Goal: Transaction & Acquisition: Purchase product/service

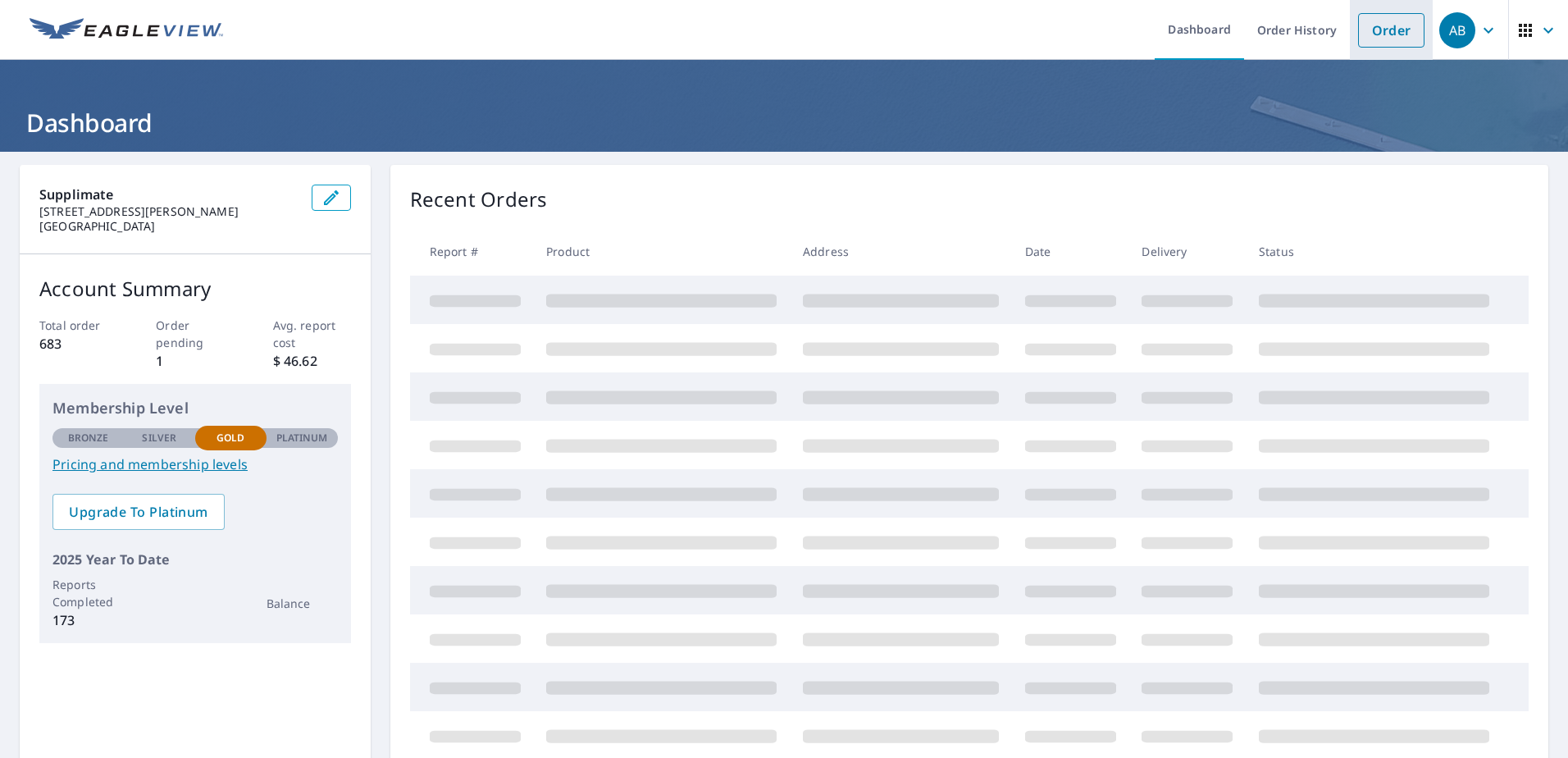
click at [1384, 40] on link "Order" at bounding box center [1392, 30] width 66 height 34
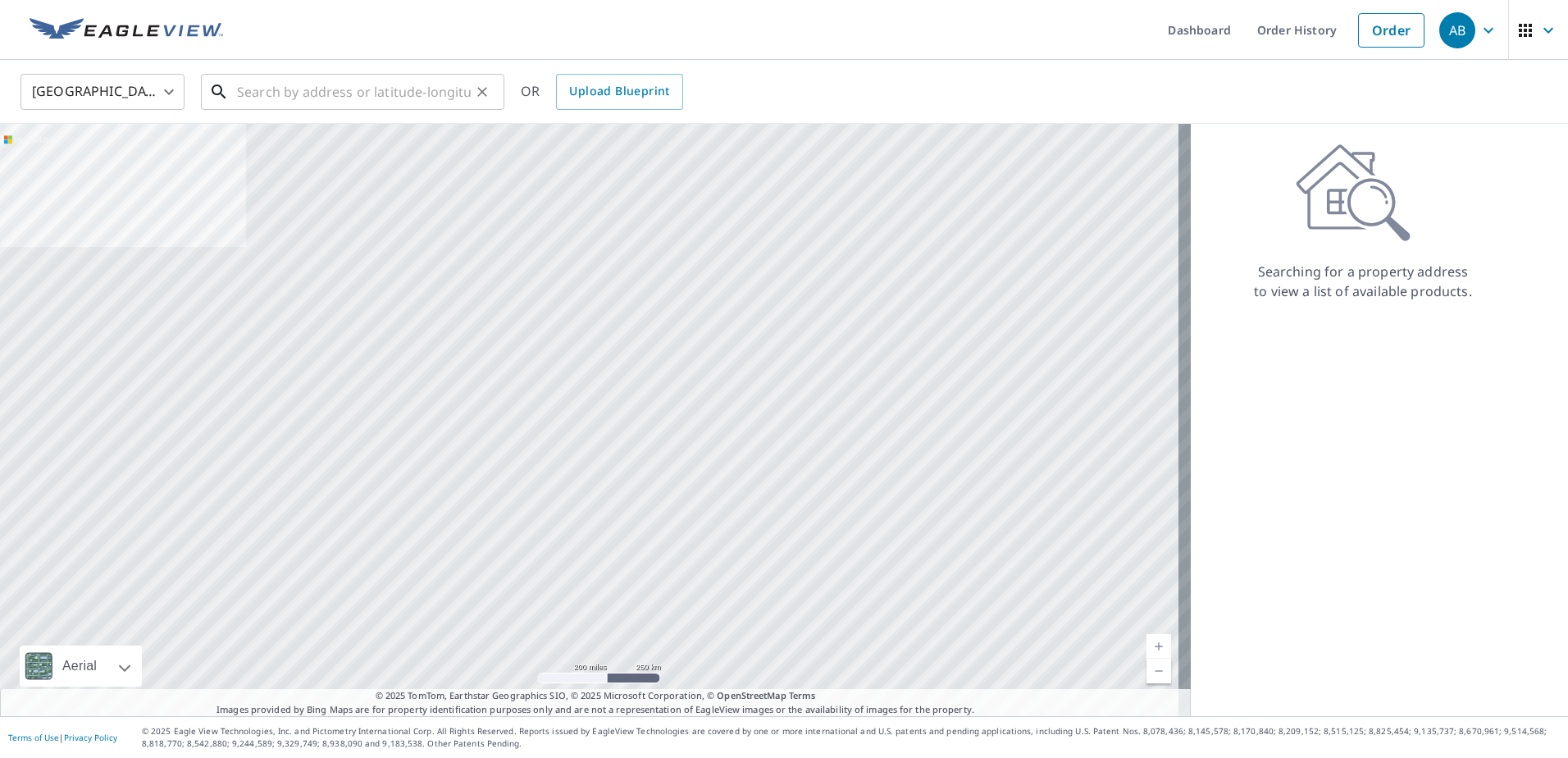
click at [393, 95] on input "text" at bounding box center [354, 92] width 234 height 45
paste input "[STREET_ADDRESS]"
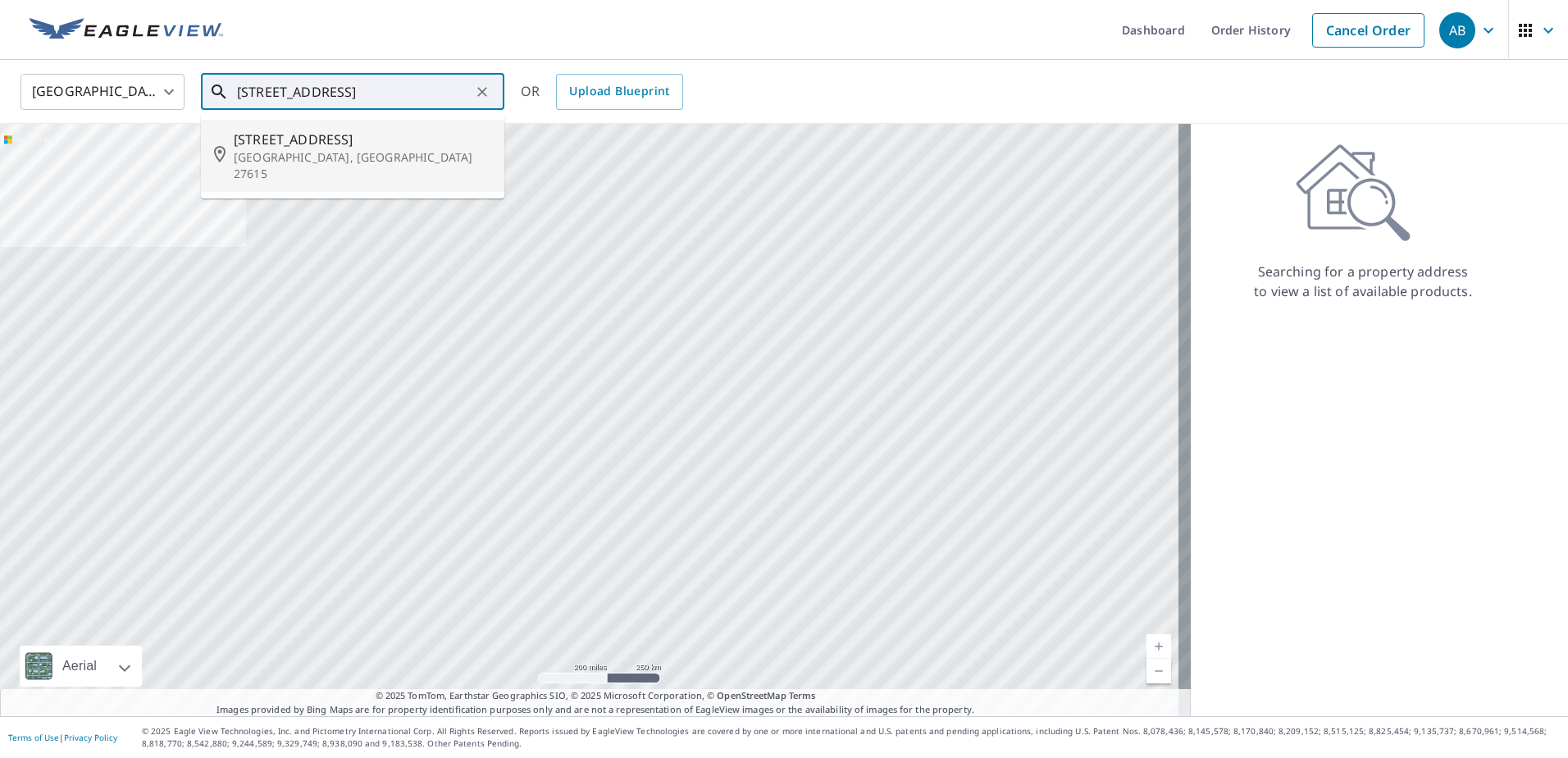
click at [294, 143] on span "[STREET_ADDRESS]" at bounding box center [363, 139] width 258 height 20
type input "[STREET_ADDRESS]"
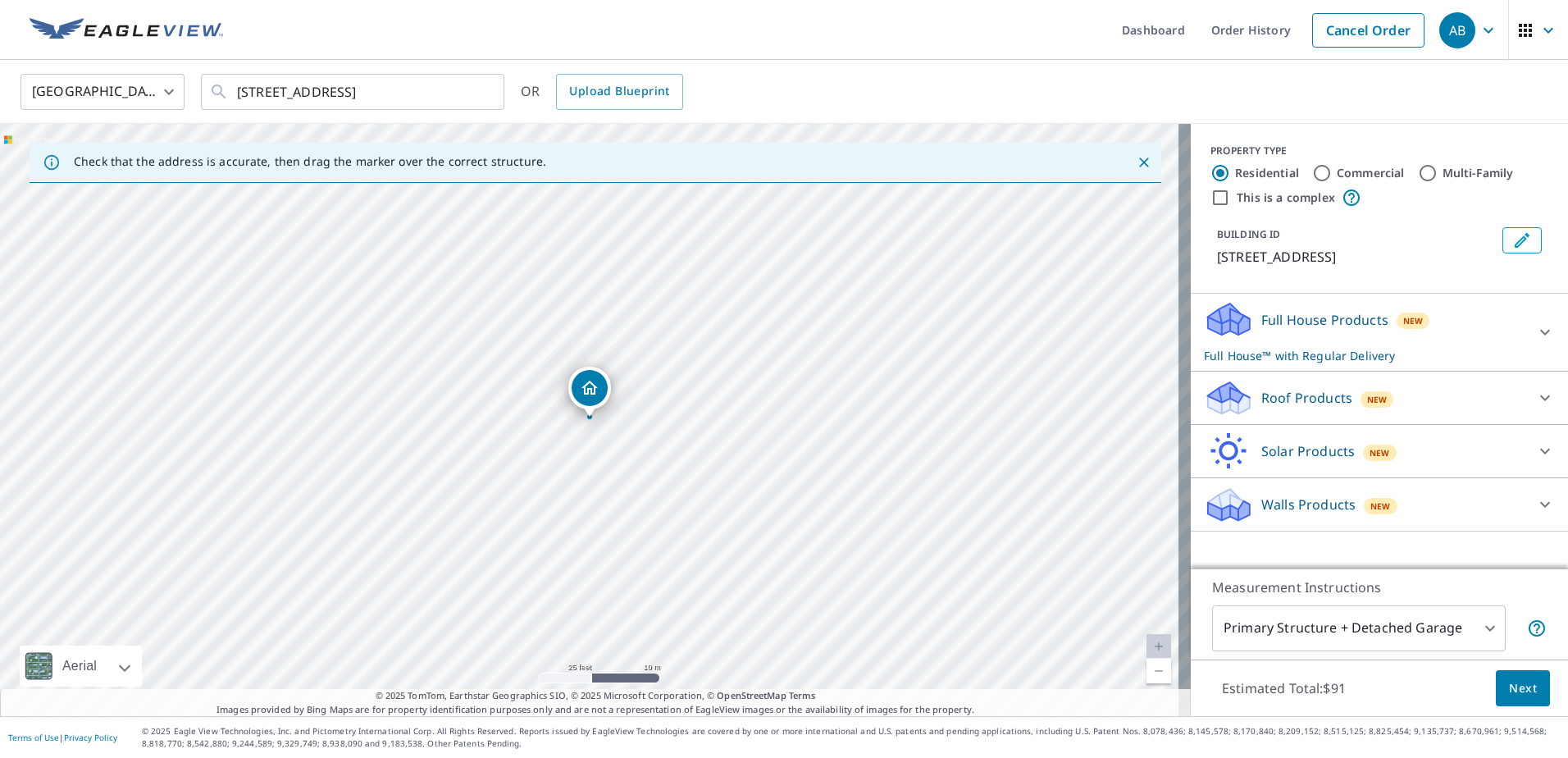
click at [1336, 636] on body "AB AB Dashboard Order History Cancel Order AB [GEOGRAPHIC_DATA] [GEOGRAPHIC_DAT…" at bounding box center [784, 379] width 1568 height 758
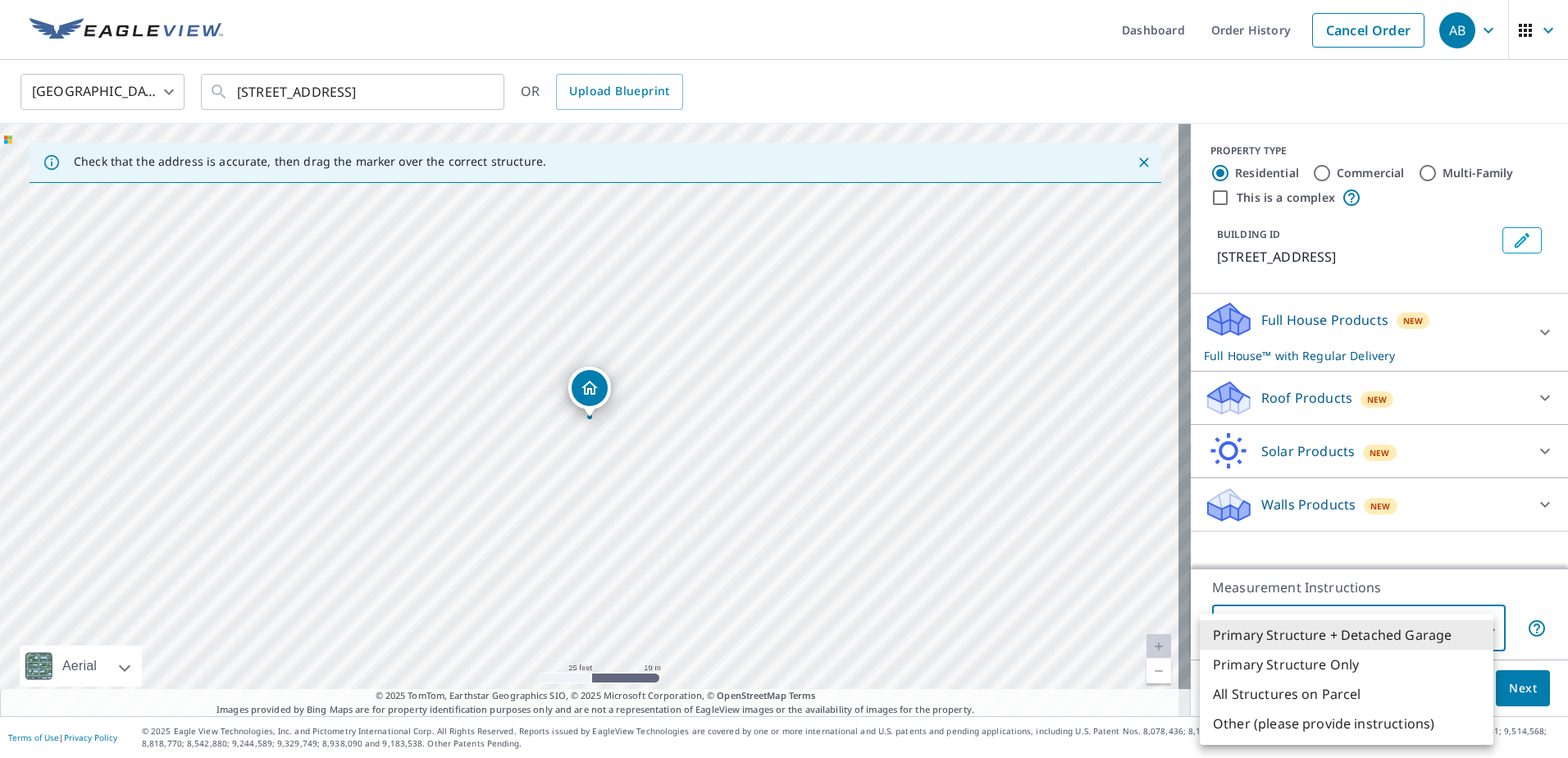
click at [1273, 664] on li "Primary Structure Only" at bounding box center [1347, 663] width 294 height 29
type input "2"
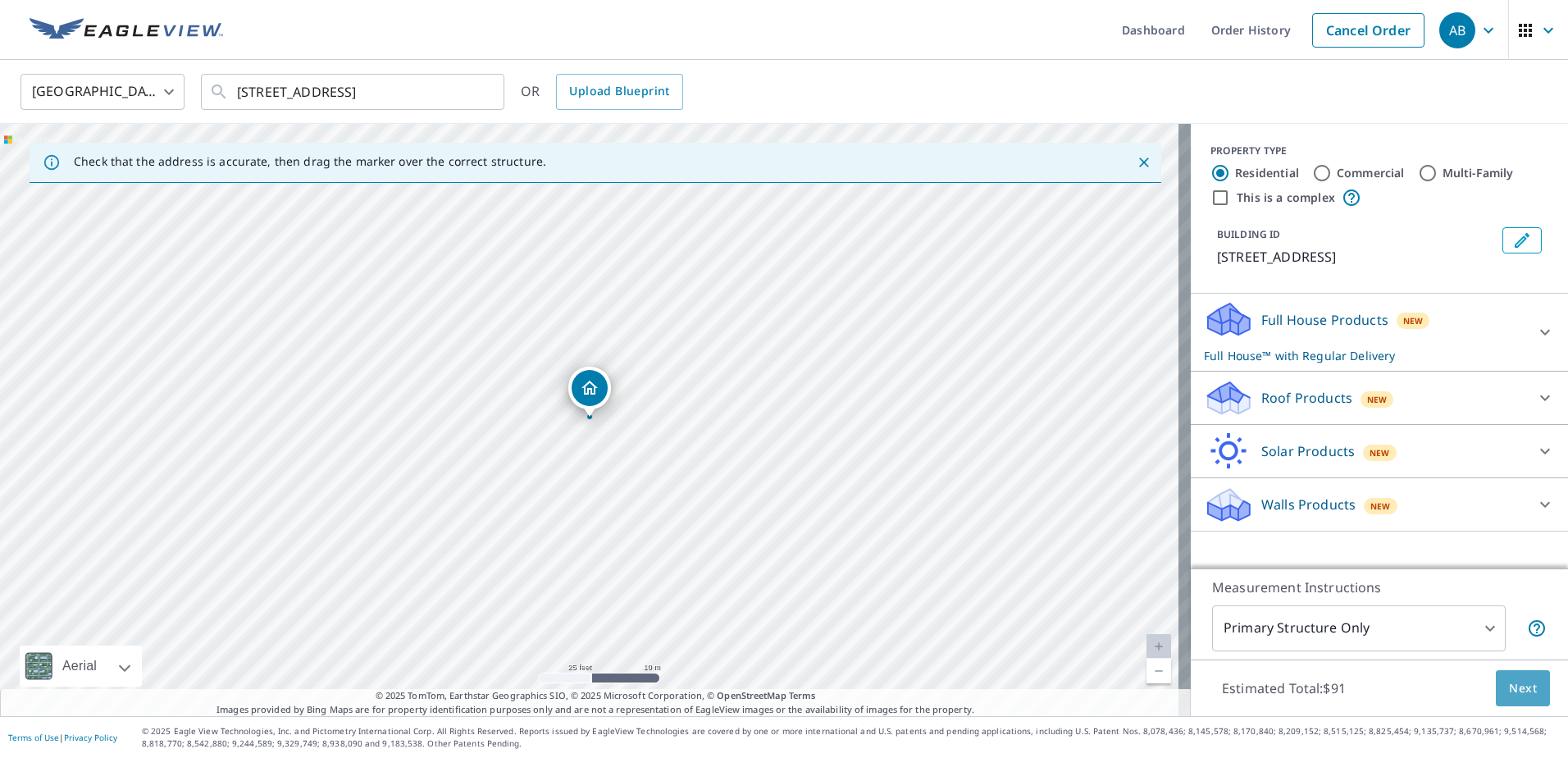
click at [1509, 678] on span "Next" at bounding box center [1522, 689] width 27 height 21
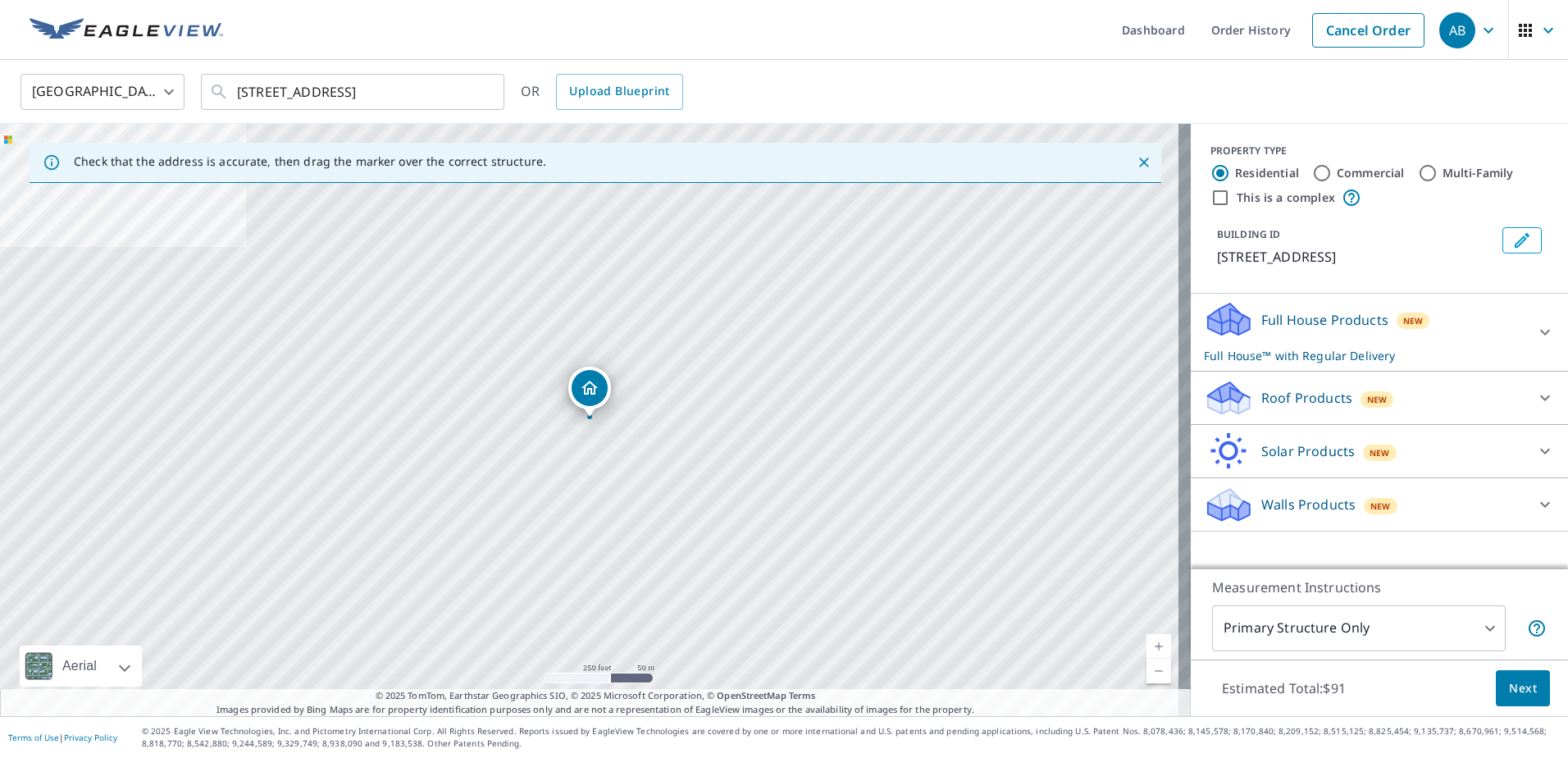
click at [1284, 380] on div "Roof Products New" at bounding box center [1364, 398] width 321 height 39
click at [1244, 434] on p "Premium" at bounding box center [1257, 440] width 58 height 21
click at [1229, 434] on input "Premium $24.25 - $75.5" at bounding box center [1216, 440] width 25 height 20
checkbox input "true"
checkbox input "false"
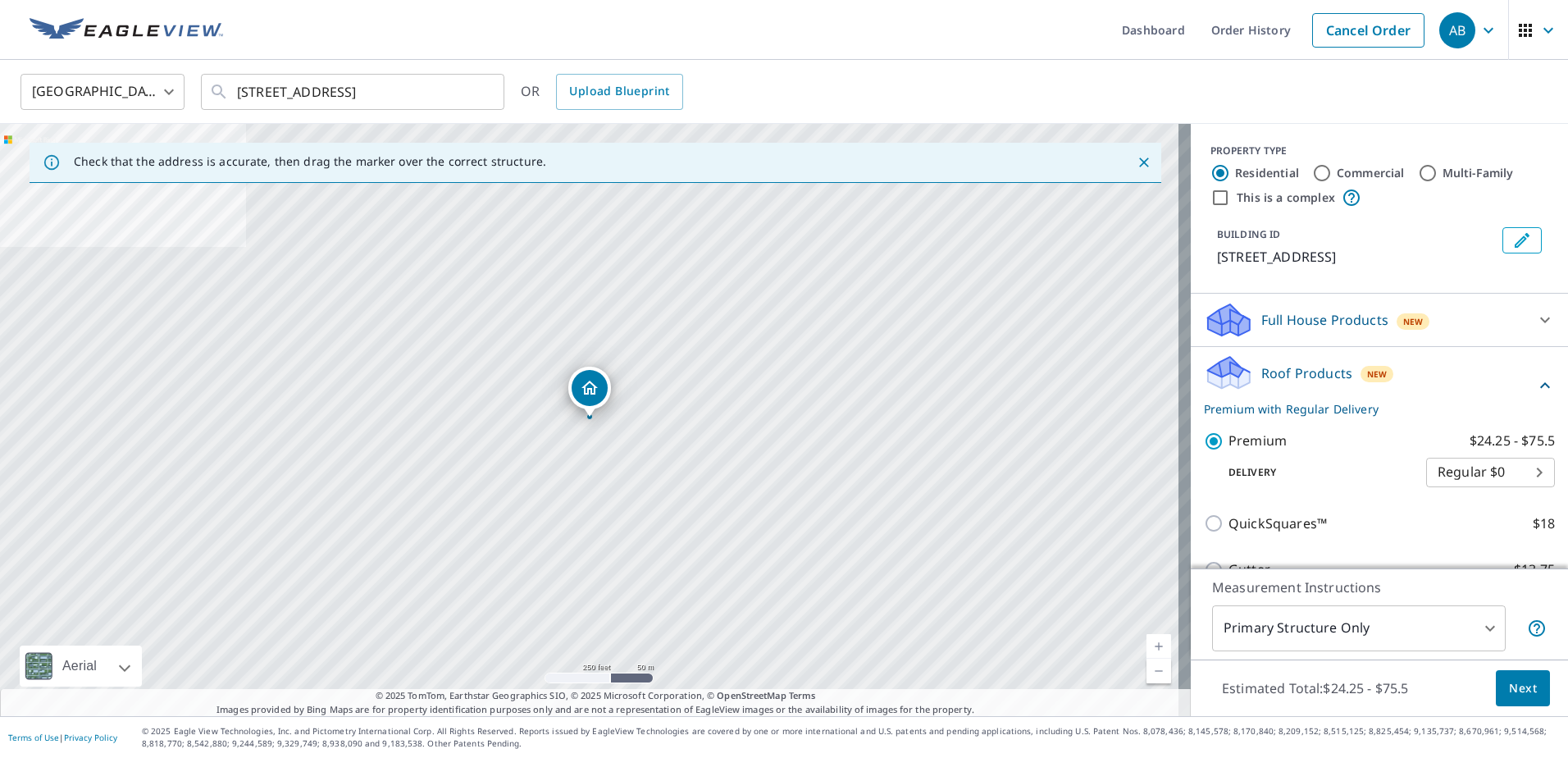
click at [1283, 631] on body "AB AB Dashboard Order History Cancel Order AB [GEOGRAPHIC_DATA] [GEOGRAPHIC_DAT…" at bounding box center [784, 379] width 1568 height 758
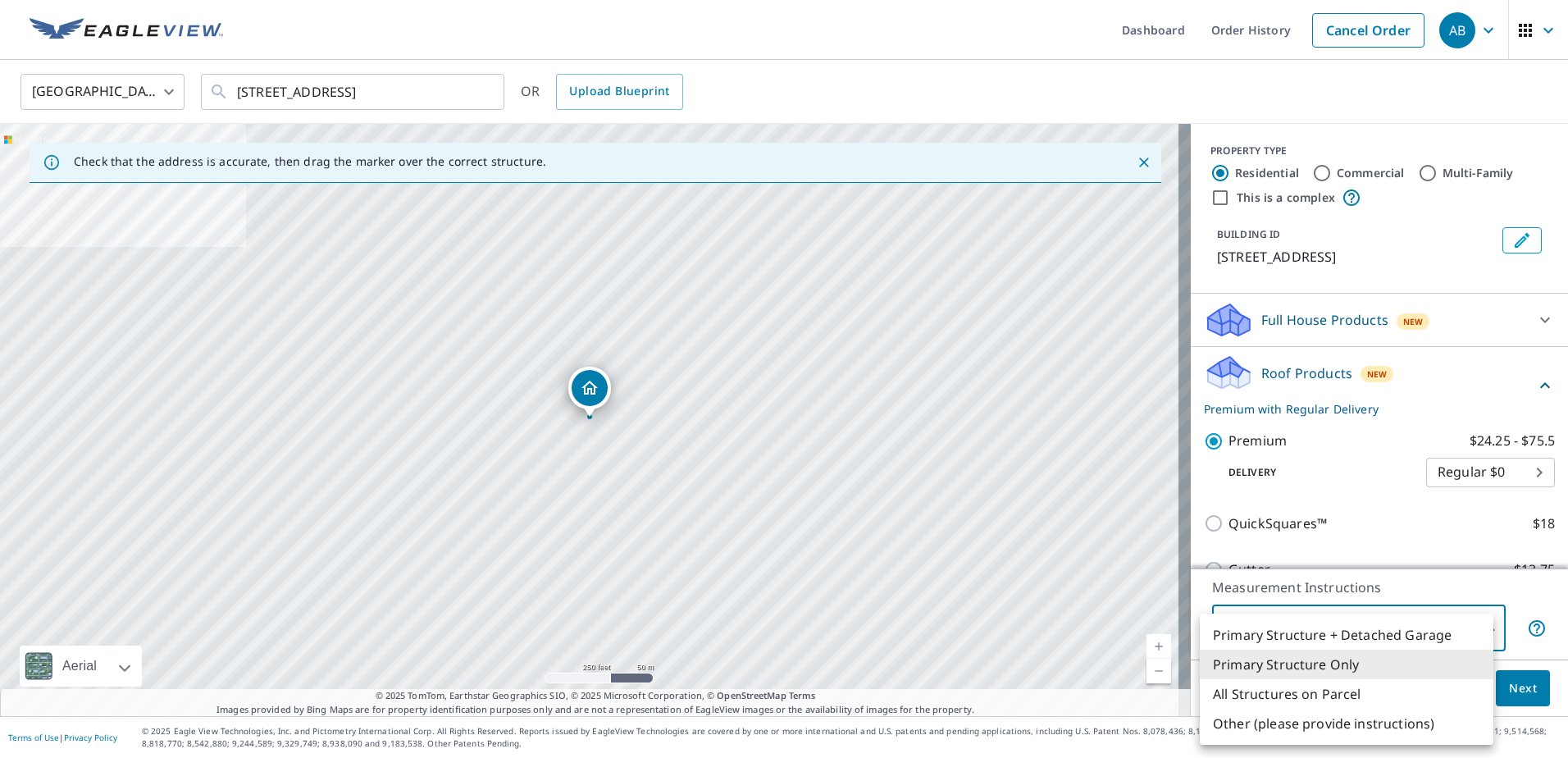
click at [1283, 631] on li "Primary Structure + Detached Garage" at bounding box center [1347, 634] width 294 height 29
click at [1379, 635] on body "AB AB Dashboard Order History Cancel Order AB [GEOGRAPHIC_DATA] [GEOGRAPHIC_DAT…" at bounding box center [784, 379] width 1568 height 758
click at [1322, 660] on li "Primary Structure Only" at bounding box center [1347, 663] width 294 height 29
type input "2"
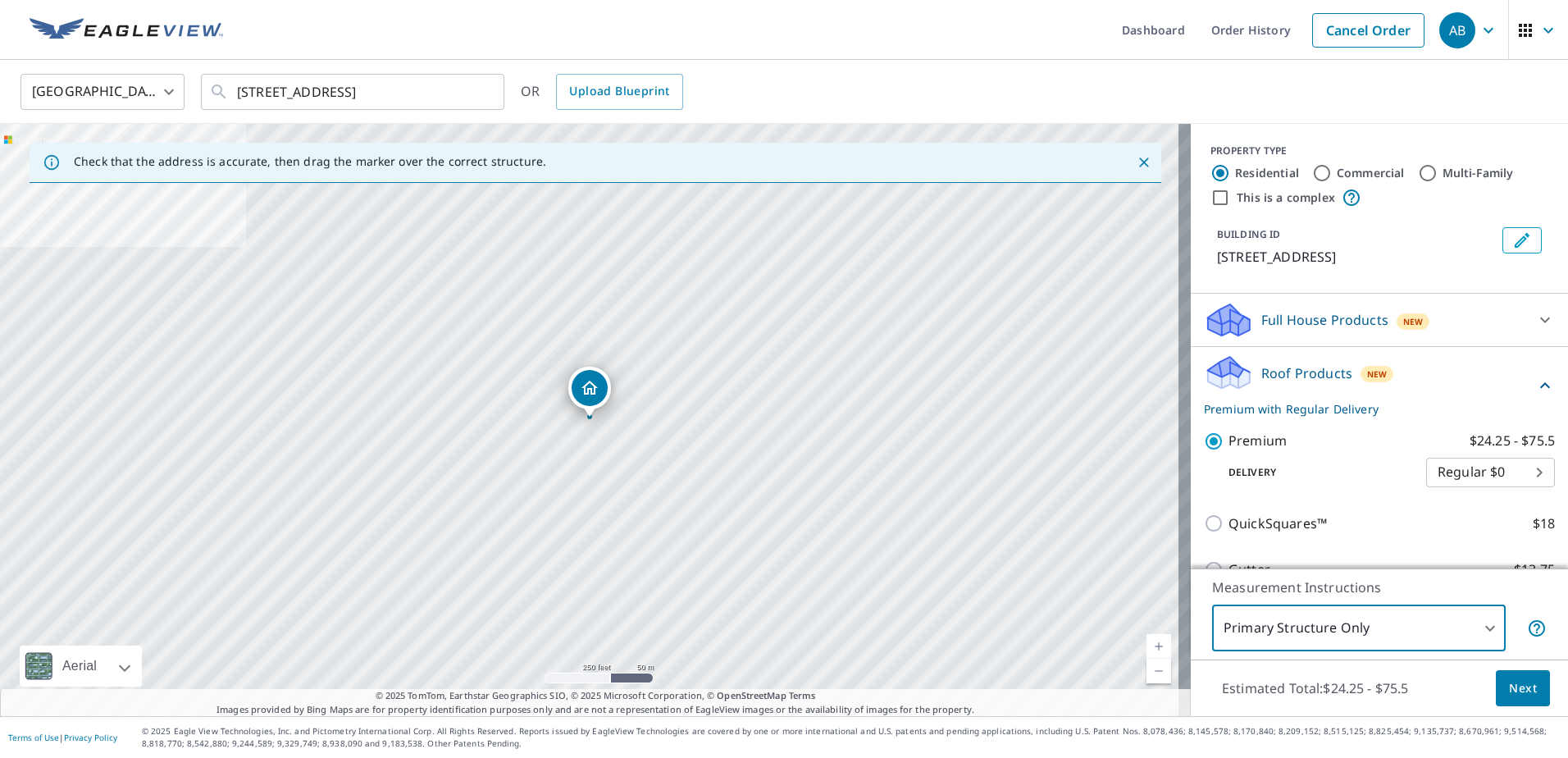
click at [1512, 687] on span "Next" at bounding box center [1522, 689] width 27 height 21
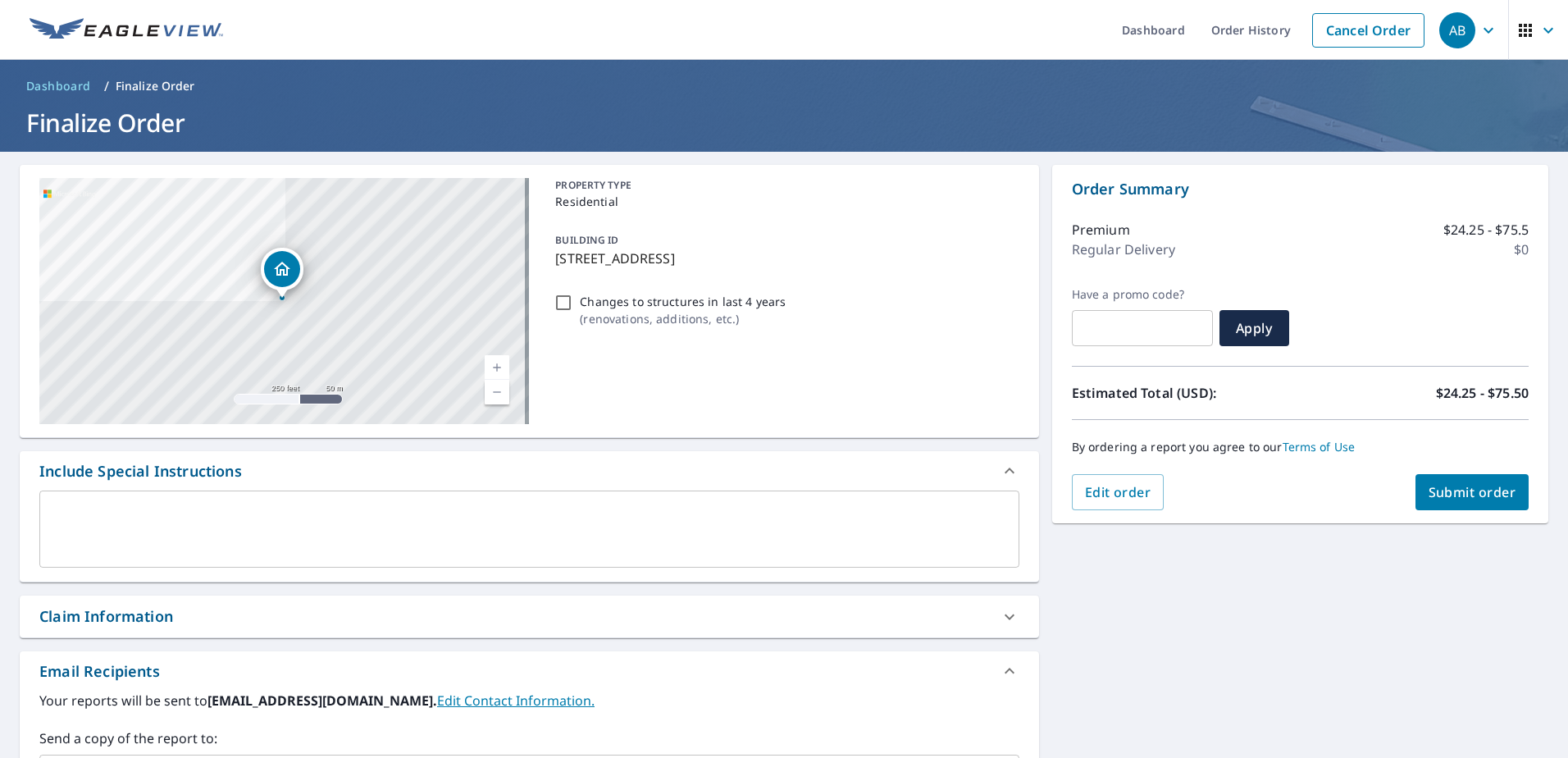
click at [1443, 490] on span "Submit order" at bounding box center [1472, 492] width 88 height 18
